Goal: Find specific page/section: Find specific page/section

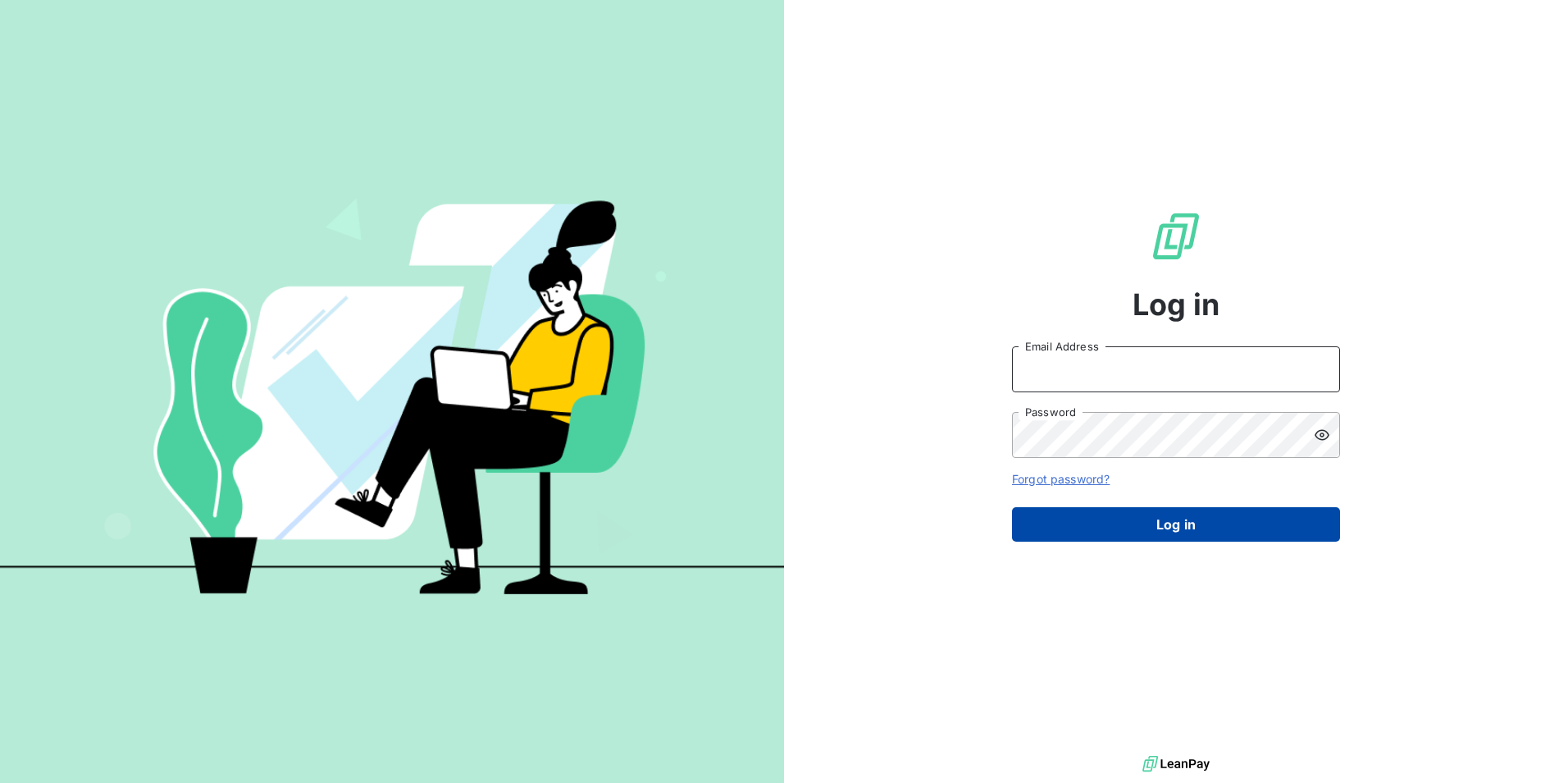
type input "[EMAIL_ADDRESS][DOMAIN_NAME]"
click at [1161, 525] on button "Log in" at bounding box center [1177, 524] width 328 height 34
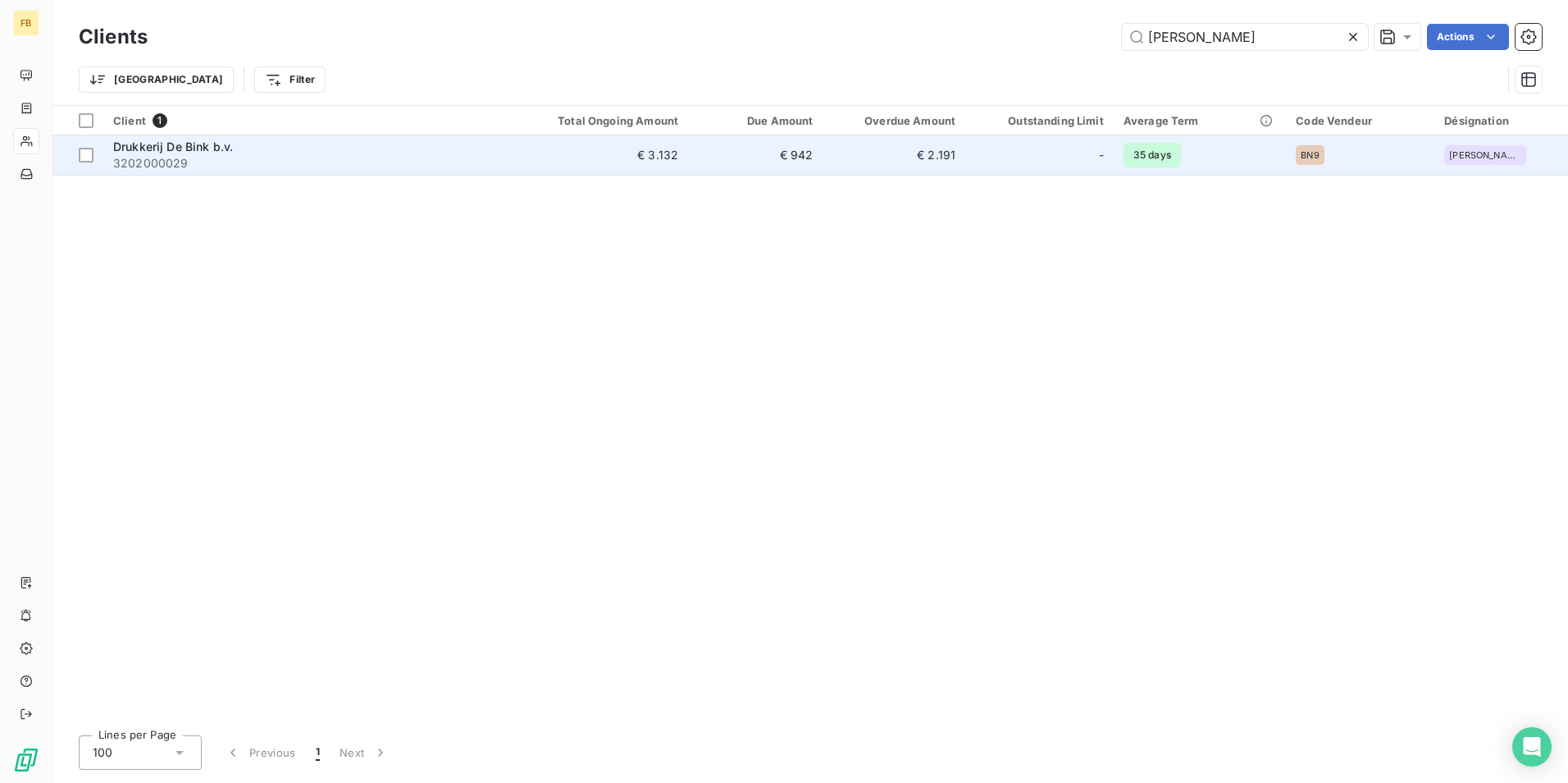
type input "[PERSON_NAME]"
click at [161, 162] on span "3202000029" at bounding box center [305, 163] width 385 height 16
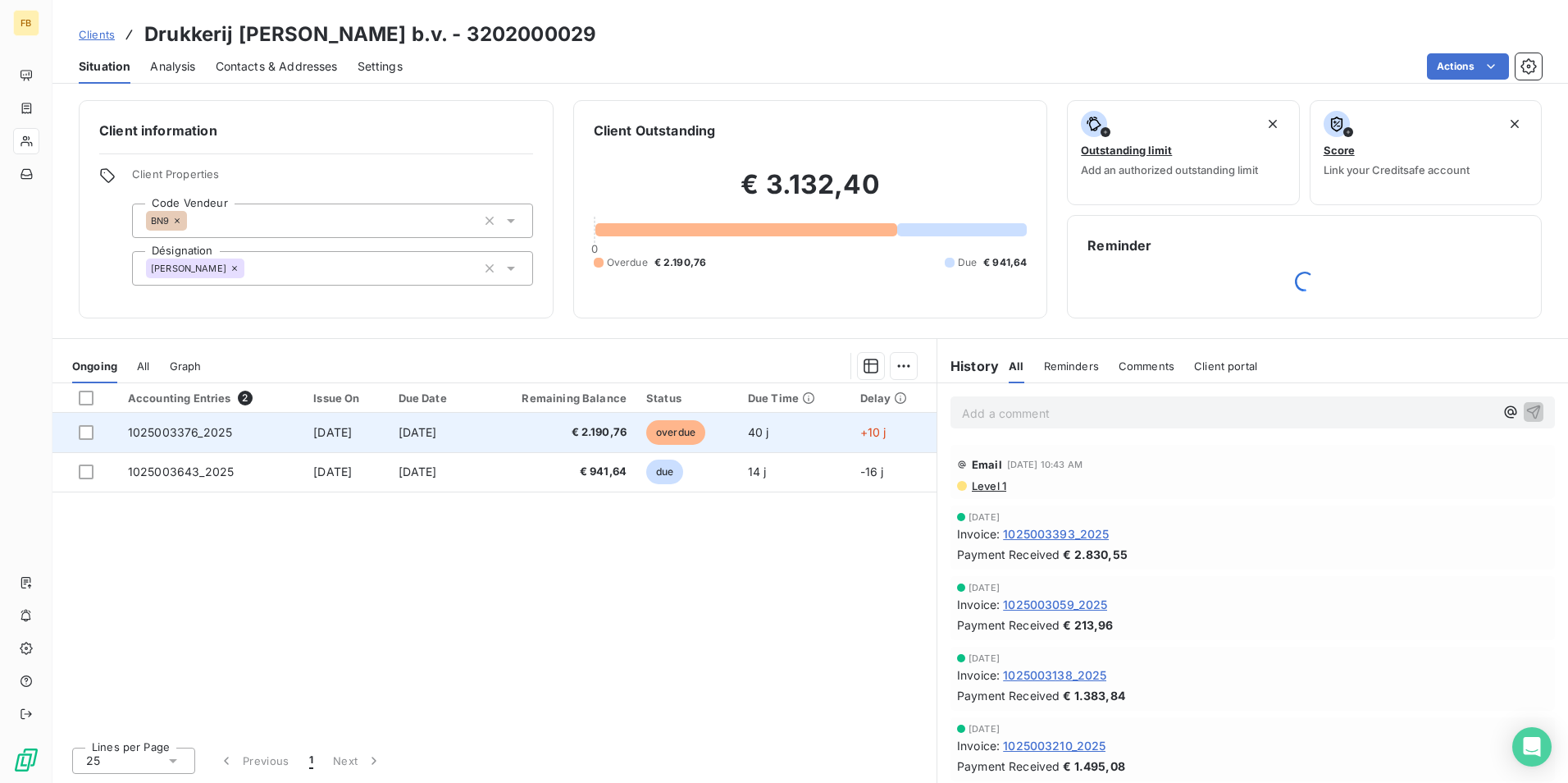
click at [684, 426] on span "overdue" at bounding box center [676, 433] width 59 height 25
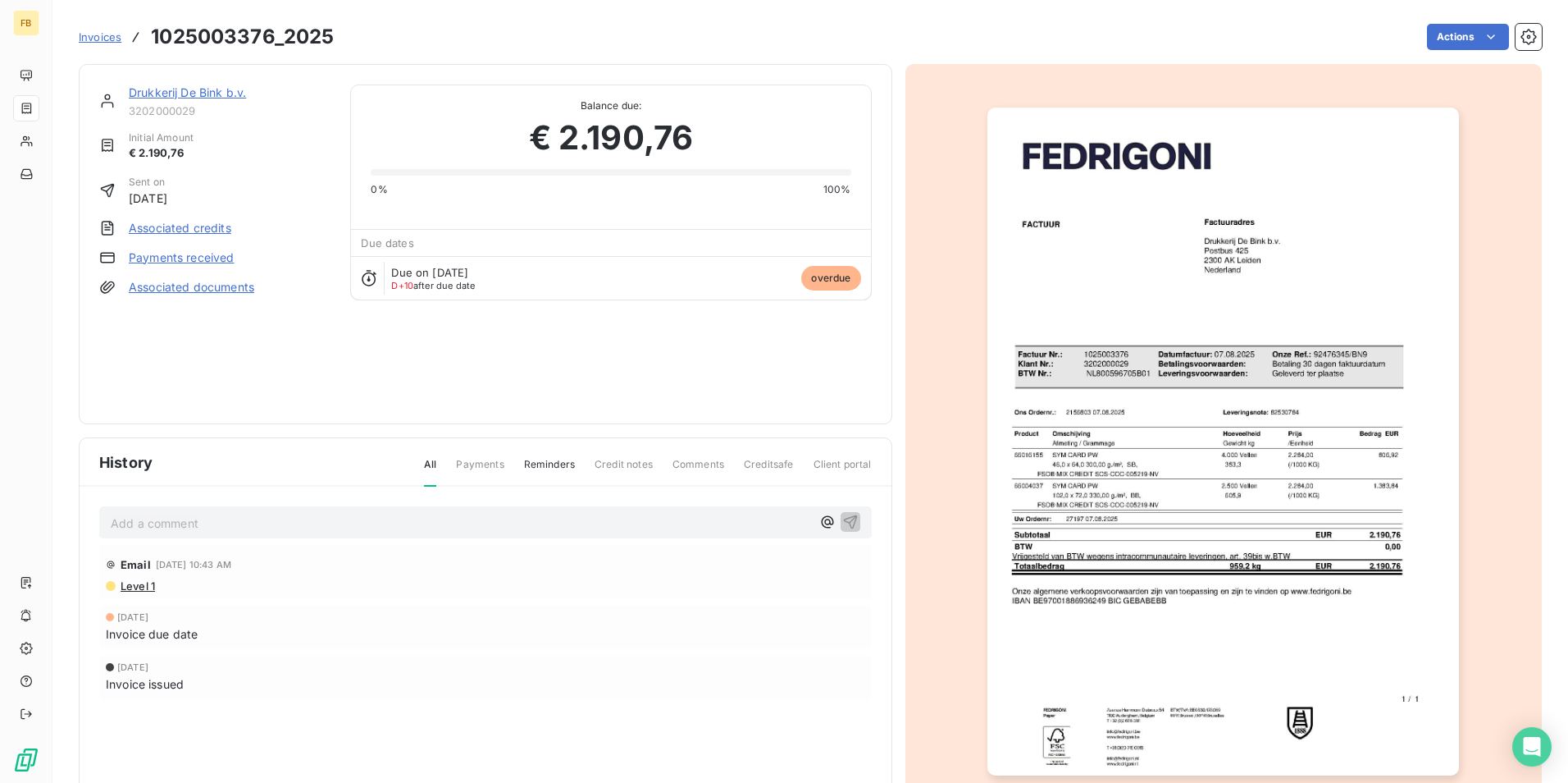
click at [154, 258] on link "Payments received" at bounding box center [181, 258] width 106 height 16
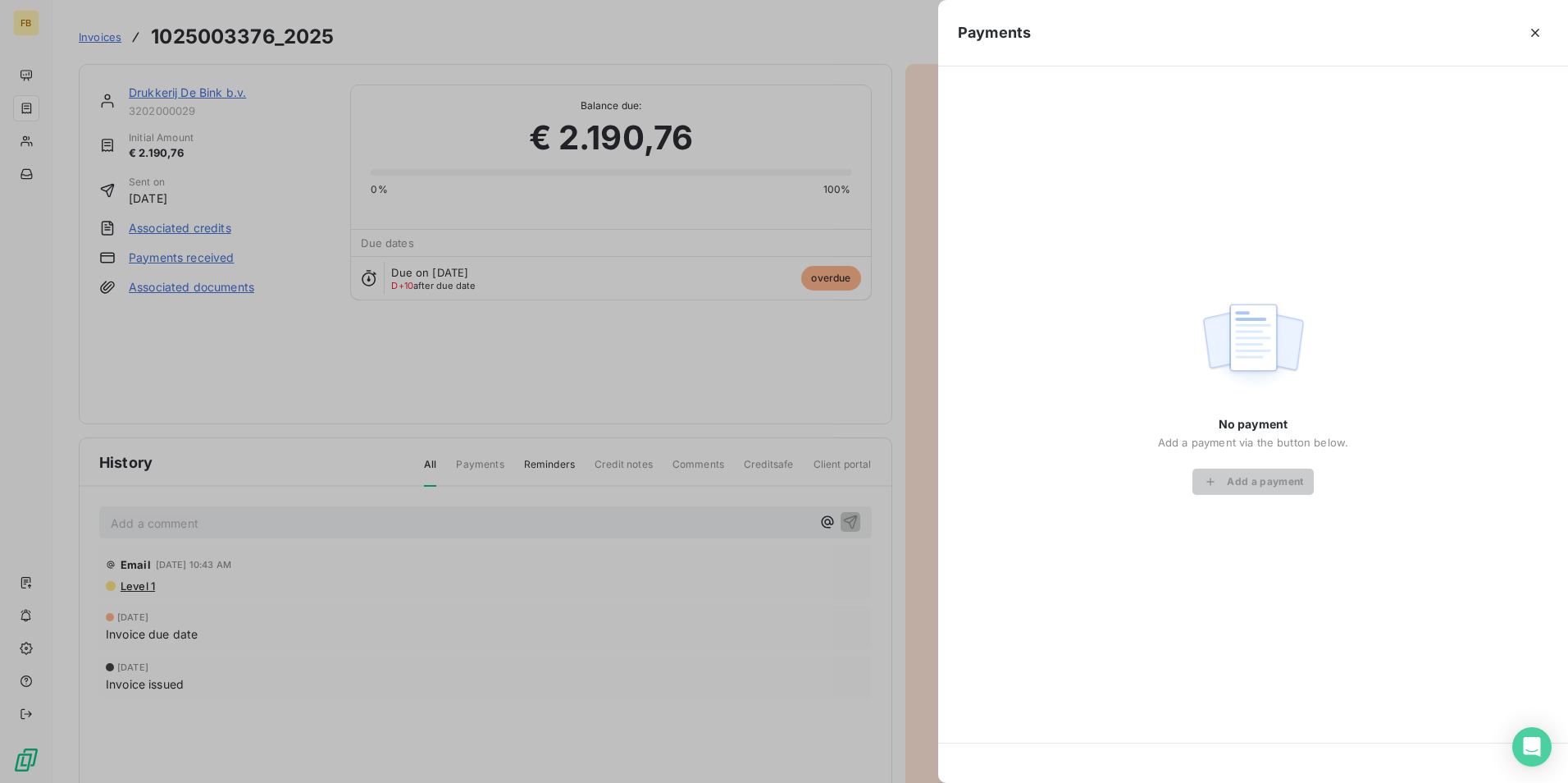
click at [245, 362] on div at bounding box center [784, 392] width 1568 height 783
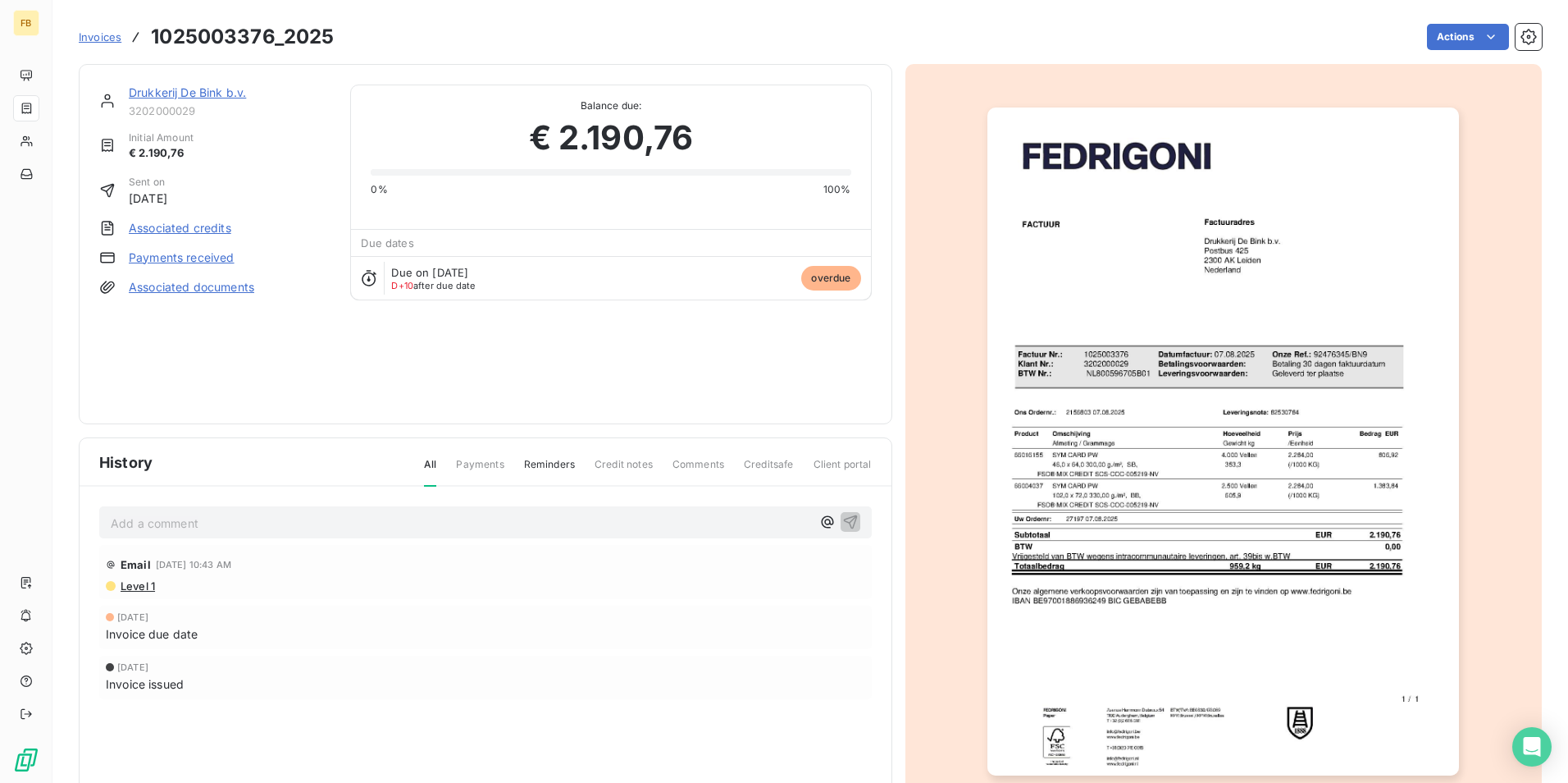
click at [149, 94] on link "Drukkerij De Bink b.v." at bounding box center [187, 92] width 117 height 14
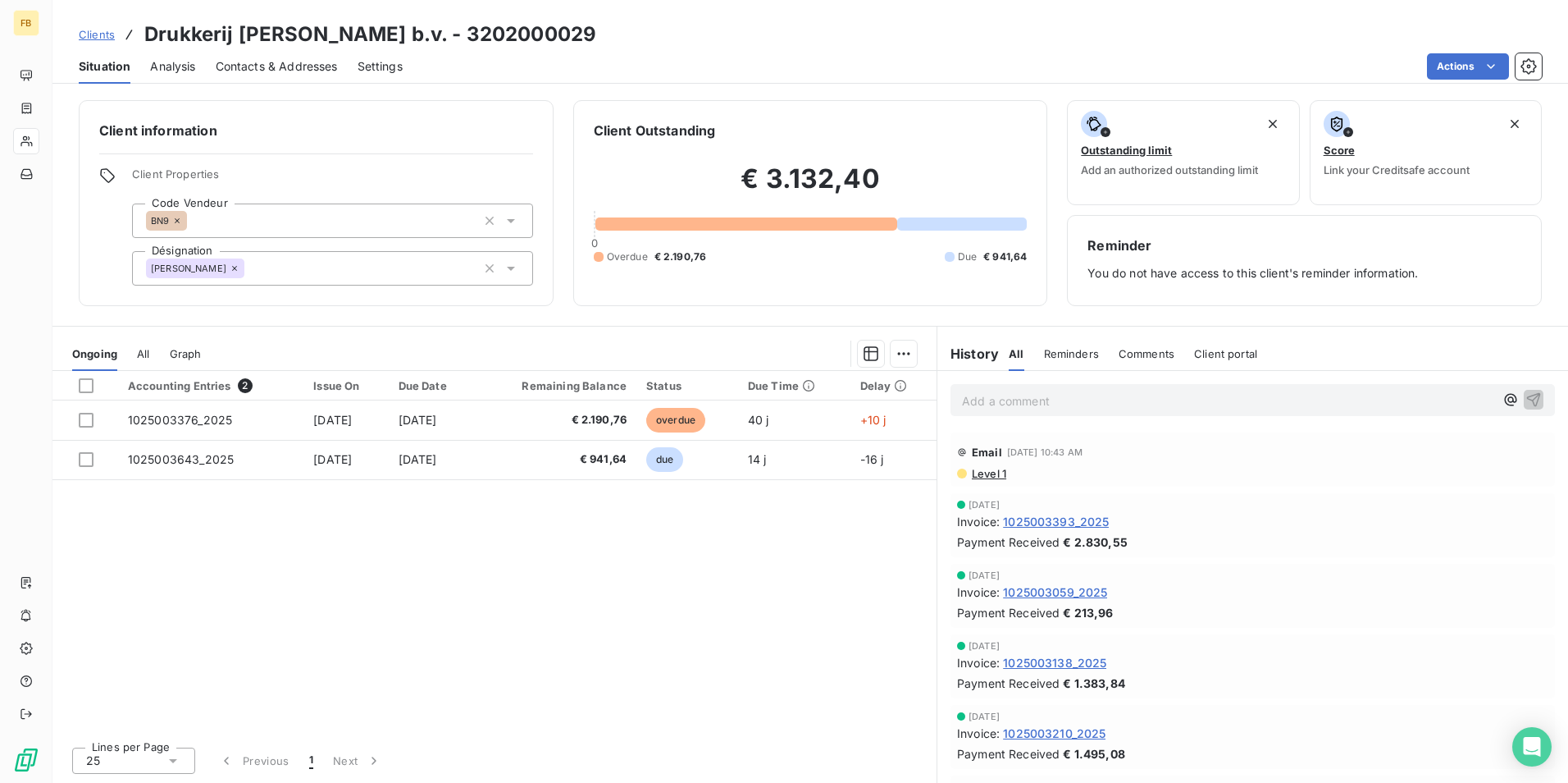
click at [144, 347] on span "All" at bounding box center [143, 354] width 12 height 13
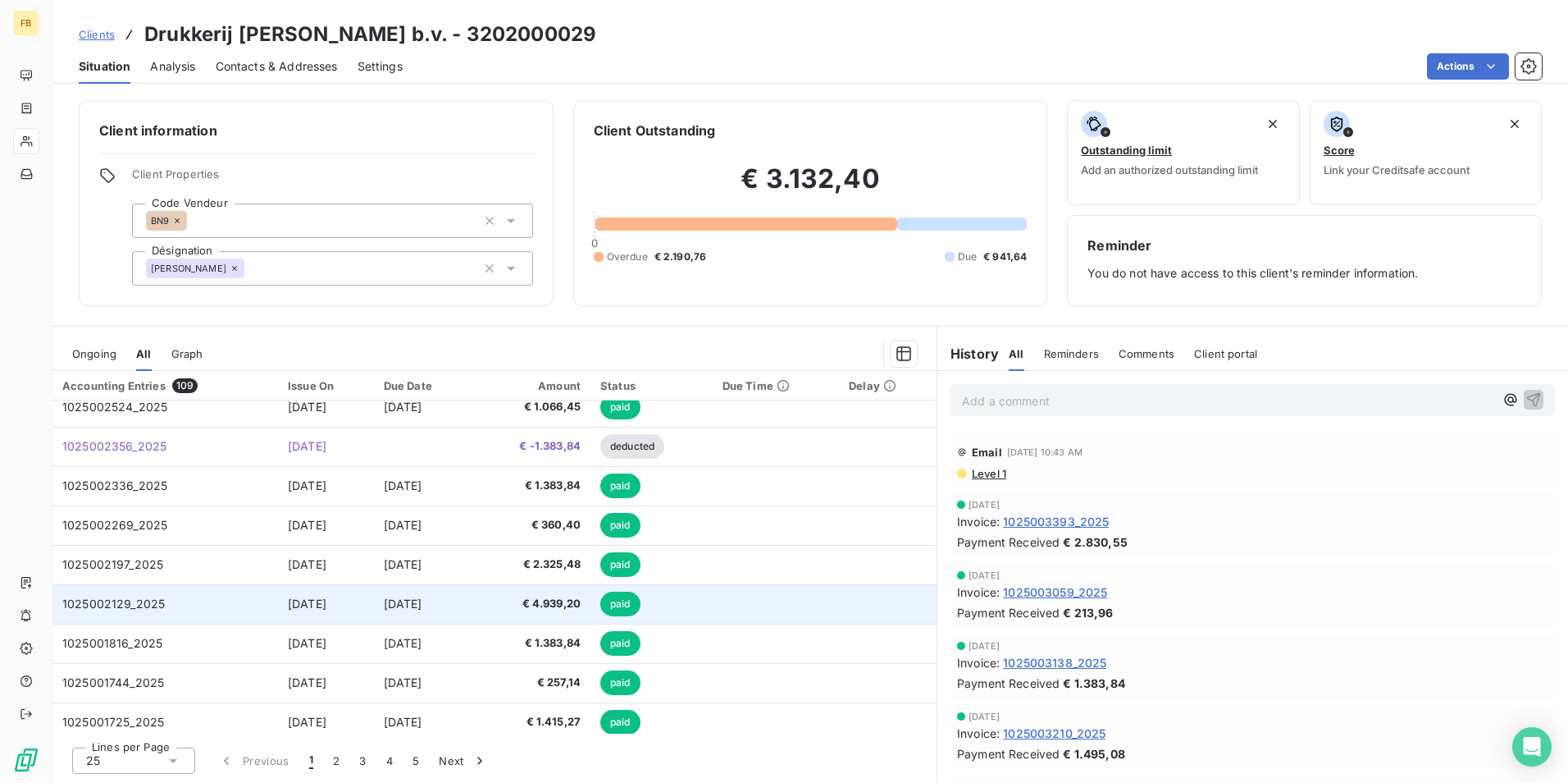
scroll to position [410, 0]
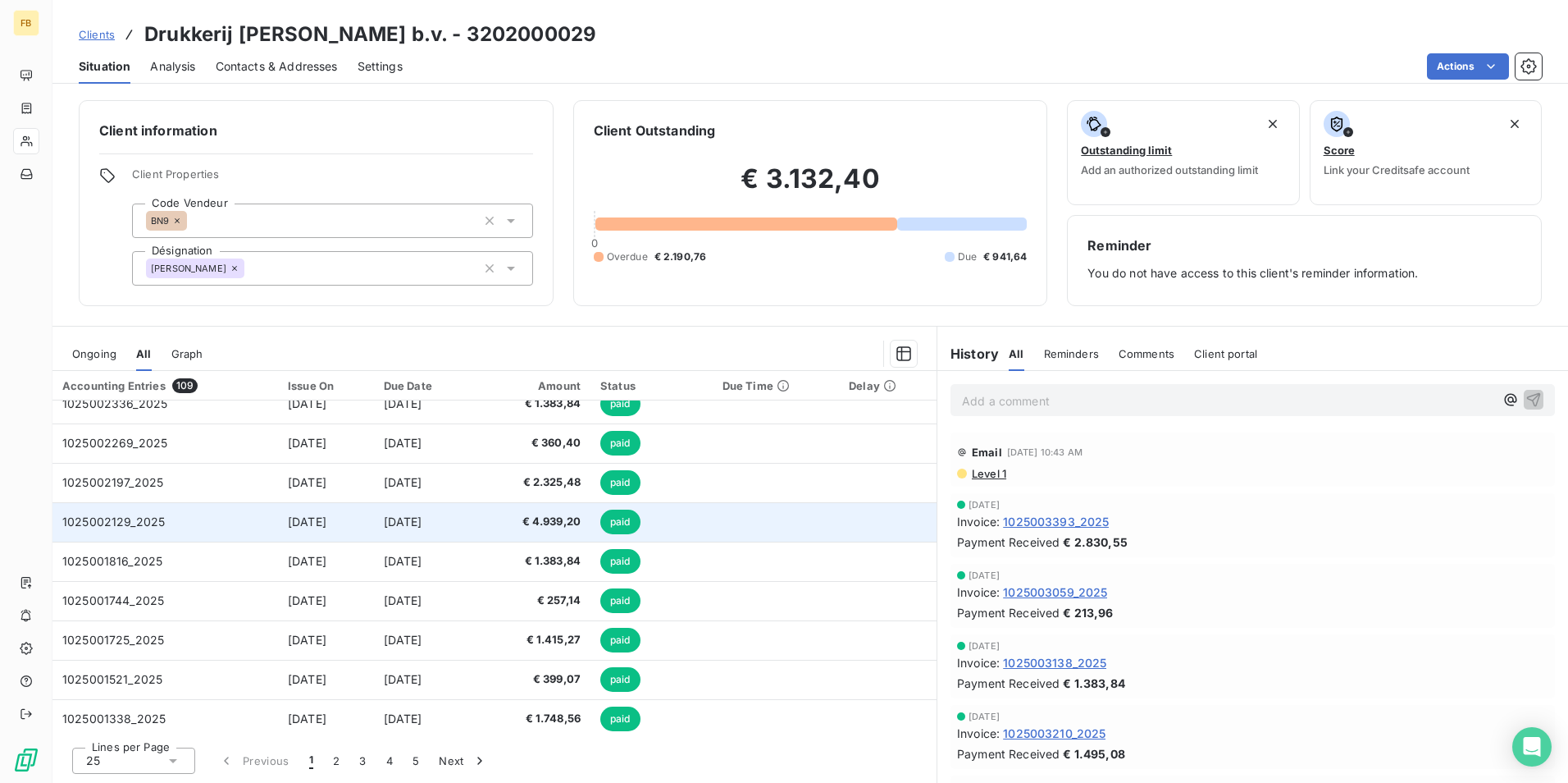
click at [149, 520] on span "1025002129_2025" at bounding box center [113, 521] width 103 height 14
